Goal: Information Seeking & Learning: Learn about a topic

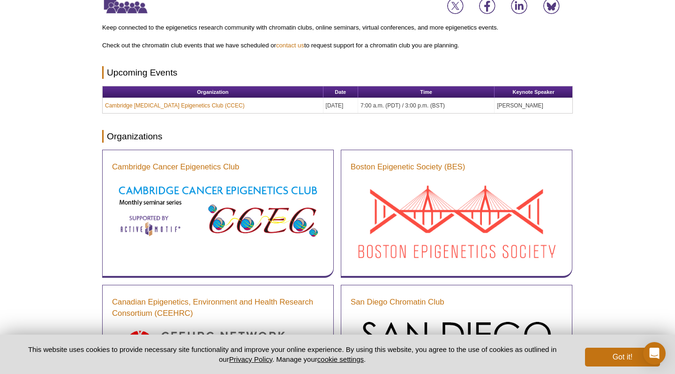
drag, startPoint x: 415, startPoint y: 141, endPoint x: 425, endPoint y: 141, distance: 10.3
click at [420, 141] on h2 "Organizations" at bounding box center [337, 136] width 471 height 13
click at [426, 140] on h2 "Organizations" at bounding box center [337, 136] width 471 height 13
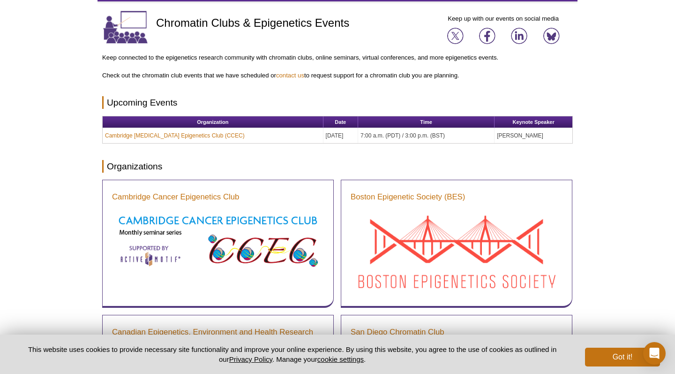
scroll to position [39, 0]
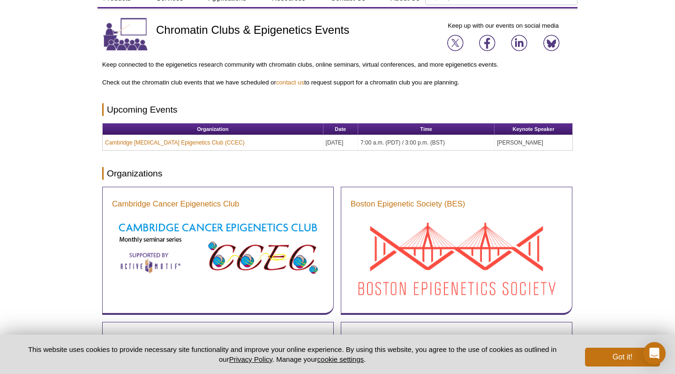
drag, startPoint x: 407, startPoint y: 95, endPoint x: 420, endPoint y: 95, distance: 13.6
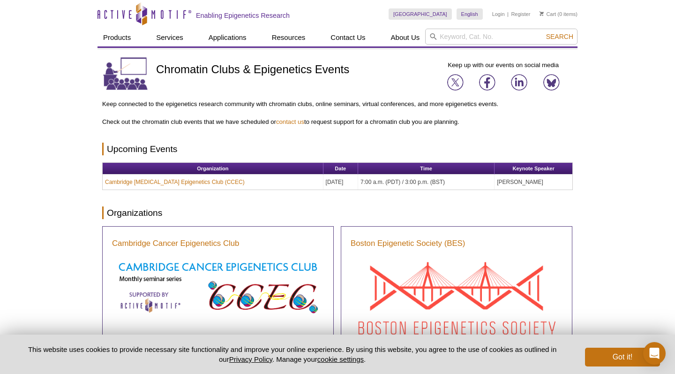
scroll to position [0, 0]
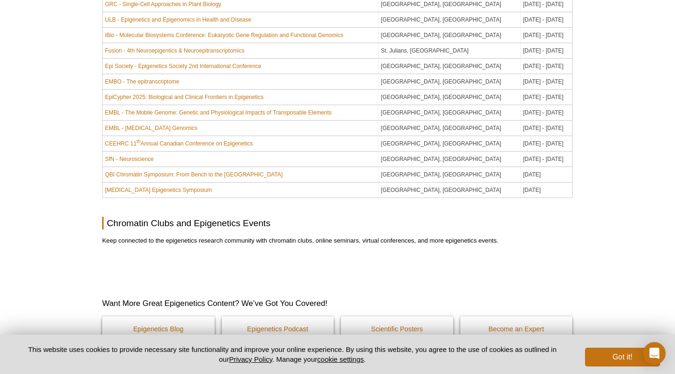
scroll to position [839, 0]
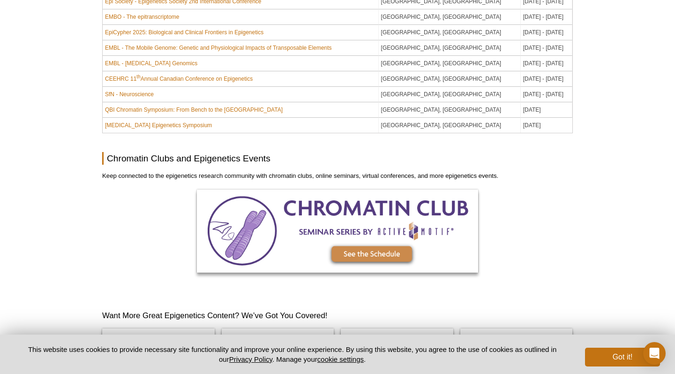
click at [502, 192] on div at bounding box center [337, 240] width 471 height 102
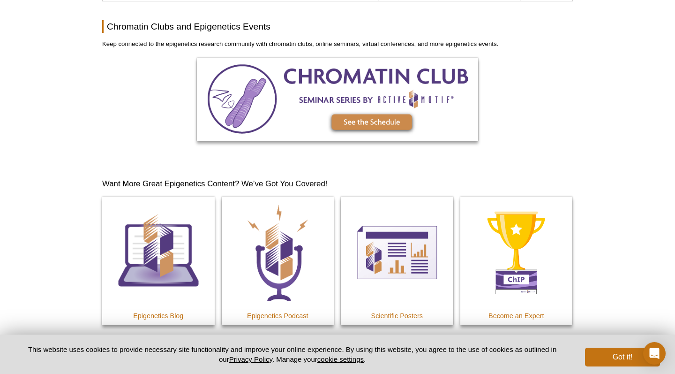
scroll to position [972, 0]
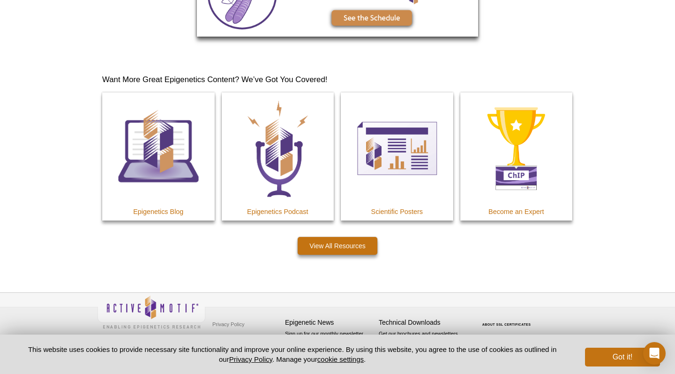
scroll to position [1075, 0]
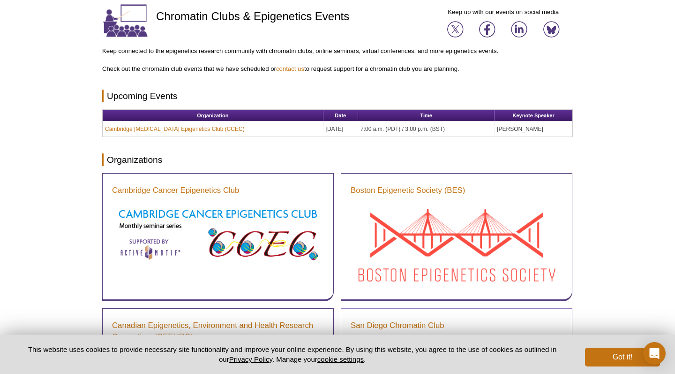
scroll to position [318, 0]
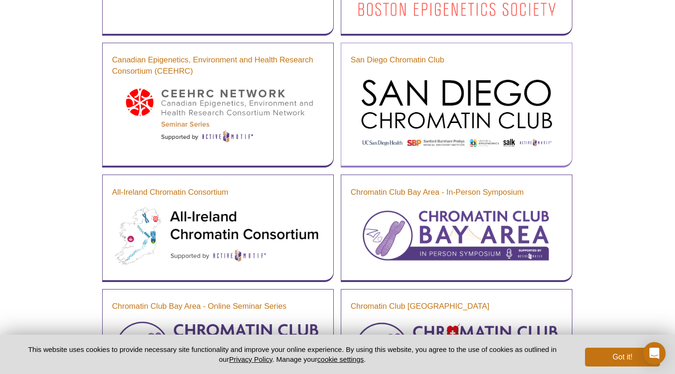
click at [424, 77] on img at bounding box center [457, 113] width 212 height 81
